Goal: Transaction & Acquisition: Purchase product/service

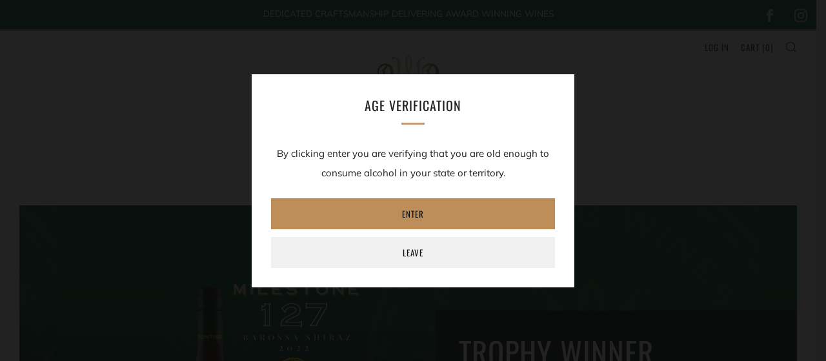
click at [419, 215] on link "Enter" at bounding box center [413, 213] width 284 height 31
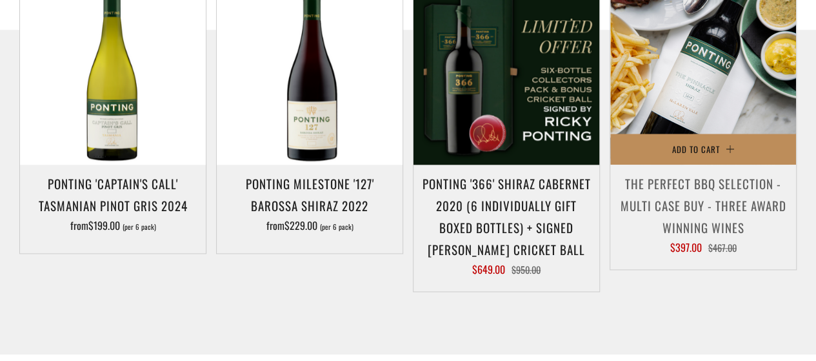
scroll to position [709, 0]
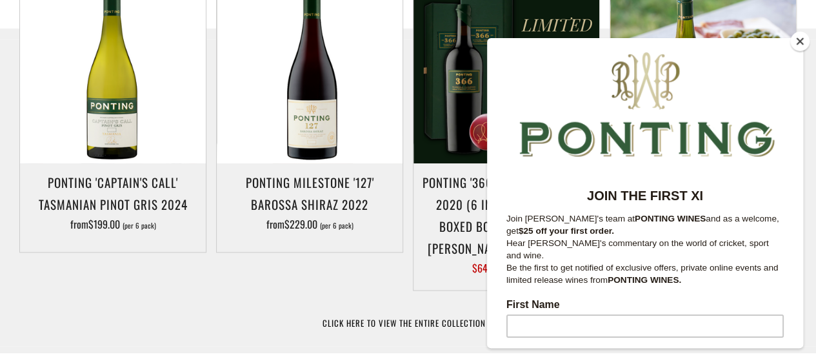
click at [798, 48] on button "Close" at bounding box center [799, 41] width 19 height 19
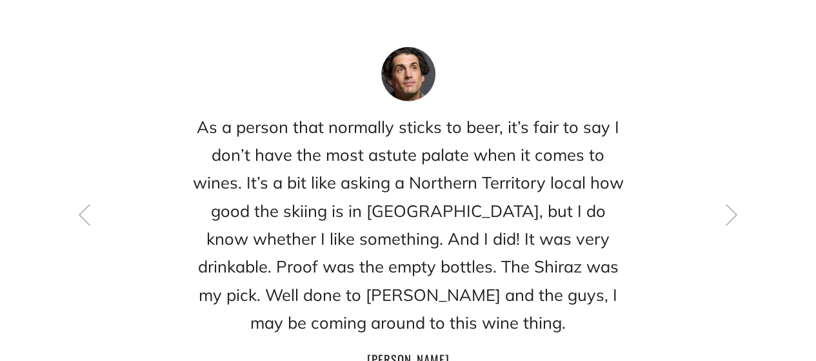
scroll to position [1870, 0]
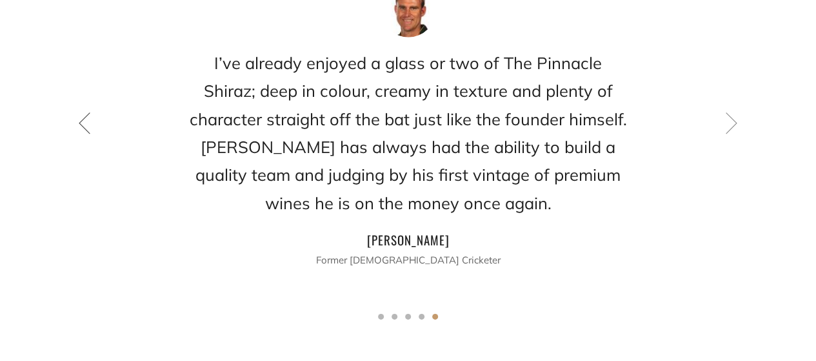
click at [80, 112] on icon at bounding box center [85, 123] width 22 height 22
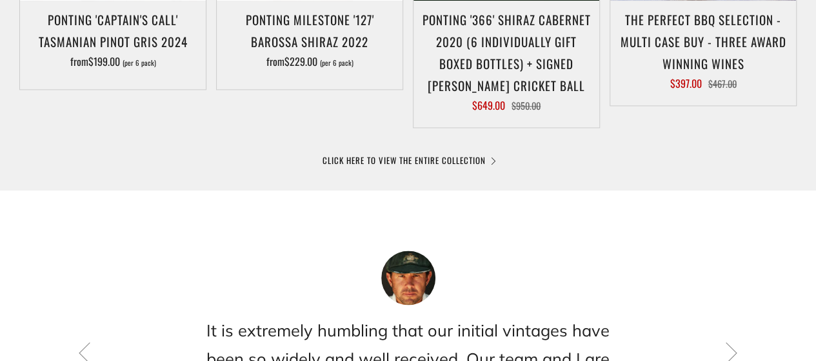
scroll to position [0, 0]
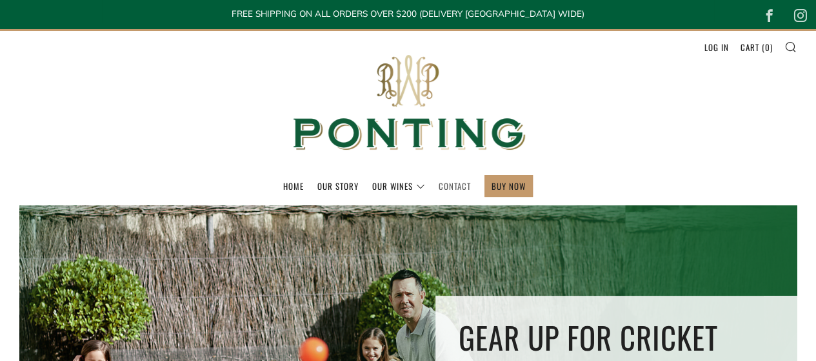
click at [456, 189] on link "Contact" at bounding box center [455, 185] width 32 height 21
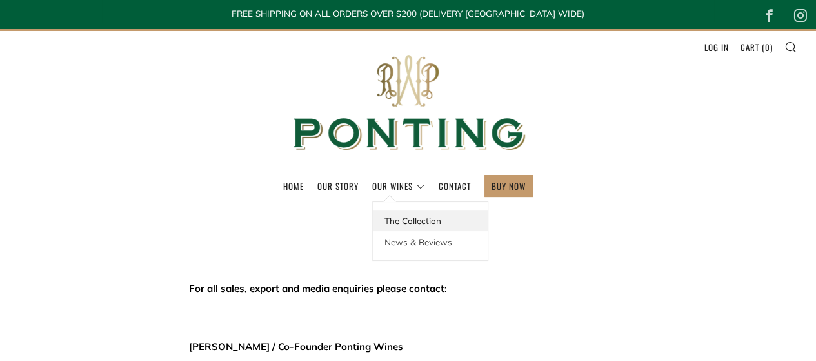
click at [405, 214] on link "The Collection" at bounding box center [430, 220] width 115 height 21
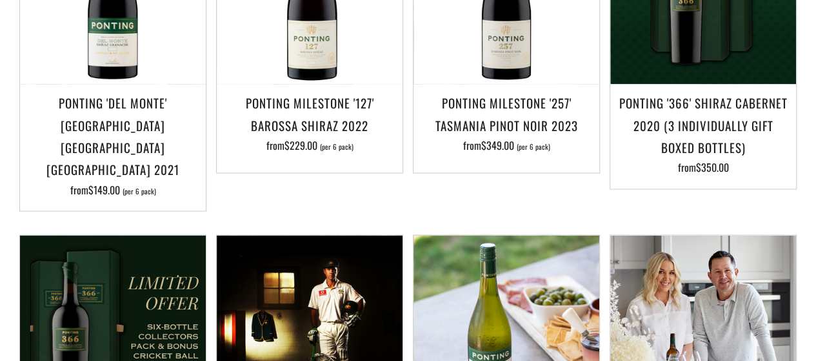
scroll to position [709, 0]
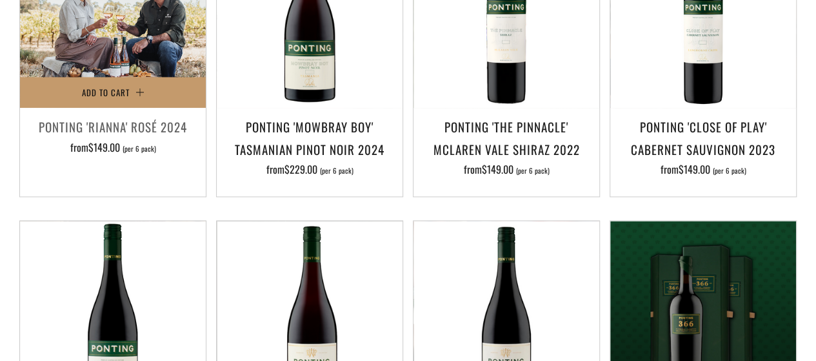
click at [141, 68] on img at bounding box center [113, 15] width 186 height 186
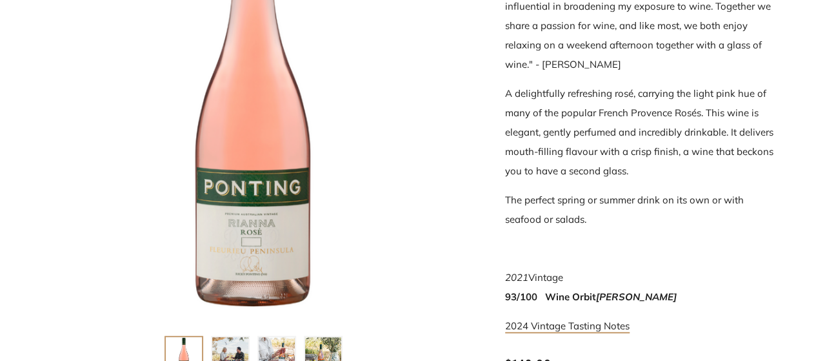
scroll to position [322, 0]
